Goal: Information Seeking & Learning: Learn about a topic

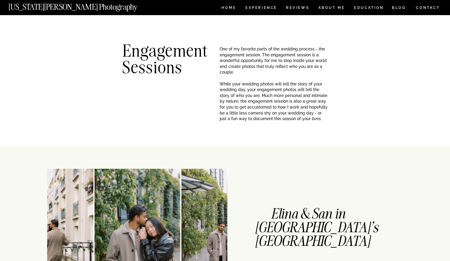
click at [421, 4] on nav "CONTACT" at bounding box center [428, 7] width 25 height 7
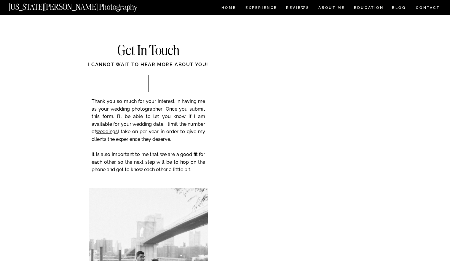
drag, startPoint x: 104, startPoint y: 8, endPoint x: 99, endPoint y: 8, distance: 4.4
click at [427, 5] on nav "CONTACT" at bounding box center [428, 7] width 25 height 7
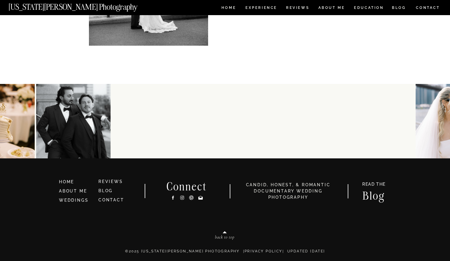
scroll to position [307, 0]
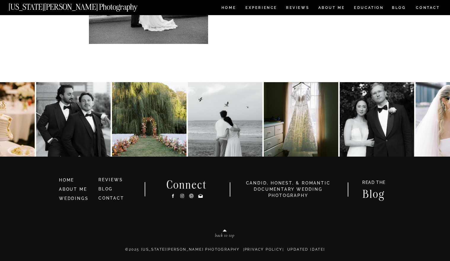
click at [199, 196] on icon at bounding box center [200, 196] width 4 height 4
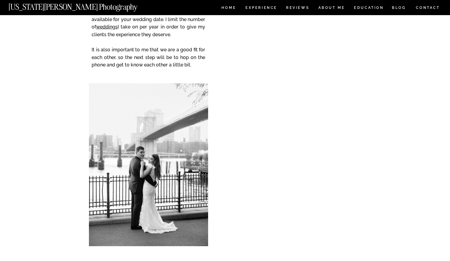
scroll to position [0, 0]
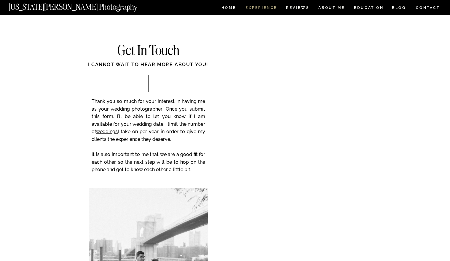
click at [257, 8] on nav "Experience" at bounding box center [261, 8] width 31 height 5
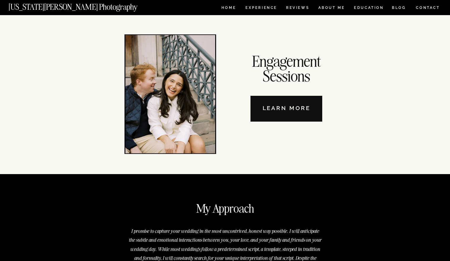
scroll to position [2006, 0]
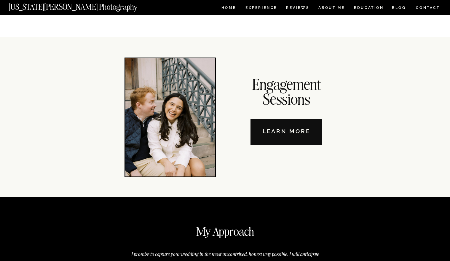
click at [291, 132] on nav "Learn More" at bounding box center [287, 132] width 72 height 26
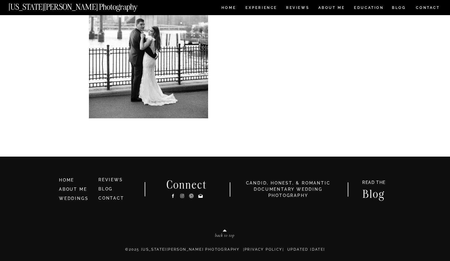
scroll to position [1680, 0]
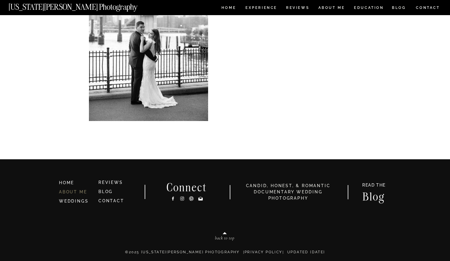
click at [80, 192] on link "ABOUT ME" at bounding box center [73, 192] width 28 height 5
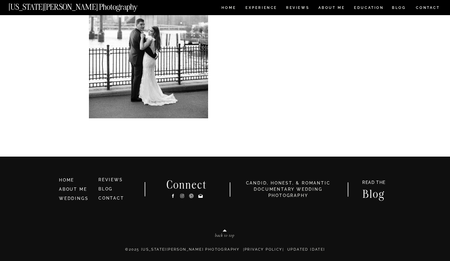
scroll to position [1680, 0]
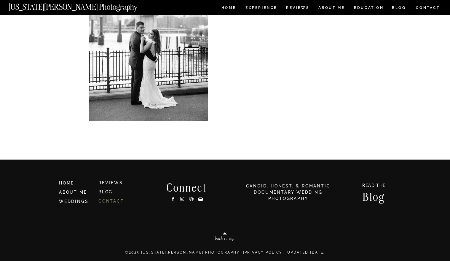
click at [112, 202] on link "CONTACT" at bounding box center [111, 201] width 26 height 5
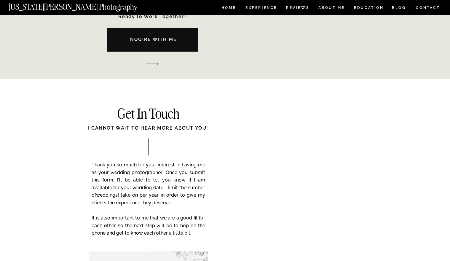
scroll to position [896, 0]
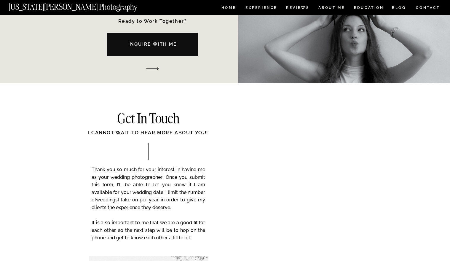
click at [157, 45] on nav "Inquire with me" at bounding box center [152, 45] width 113 height 9
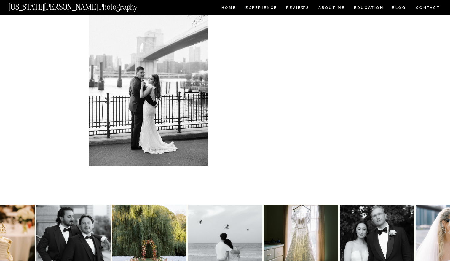
scroll to position [227, 0]
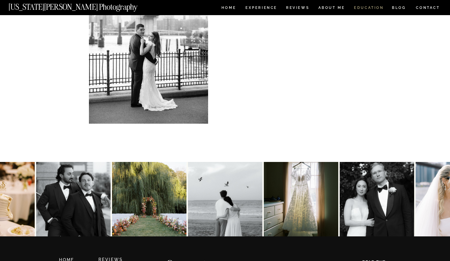
click at [370, 9] on nav "EDUCATION" at bounding box center [369, 8] width 31 height 5
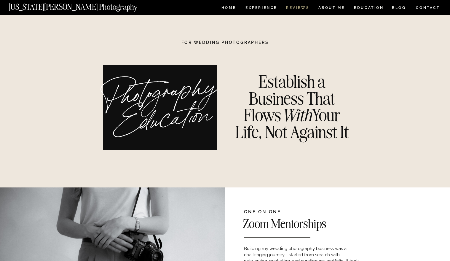
click at [304, 7] on nav "REVIEWS" at bounding box center [297, 8] width 22 height 5
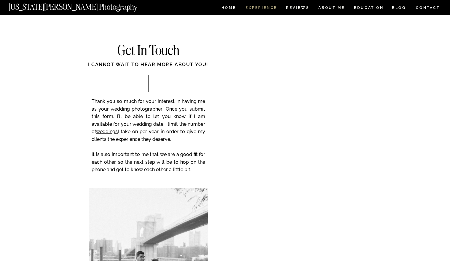
click at [256, 9] on nav "Experience" at bounding box center [261, 8] width 31 height 5
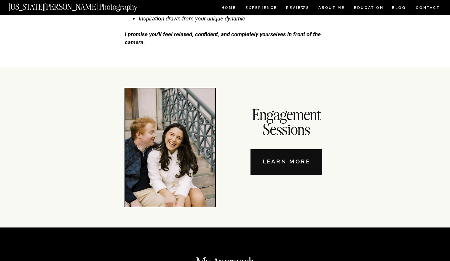
scroll to position [2024, 0]
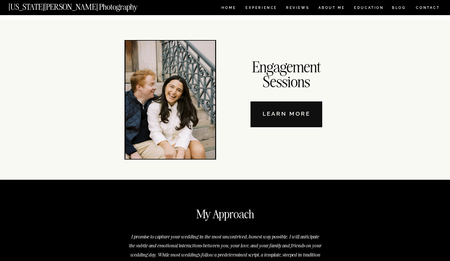
click at [278, 116] on nav "Learn More" at bounding box center [287, 114] width 72 height 26
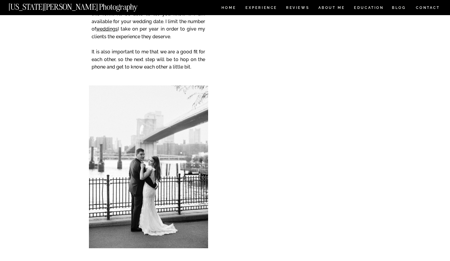
scroll to position [1554, 0]
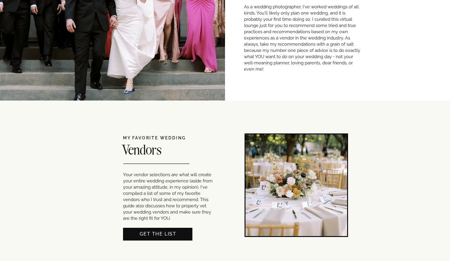
scroll to position [343, 0]
